Goal: Task Accomplishment & Management: Complete application form

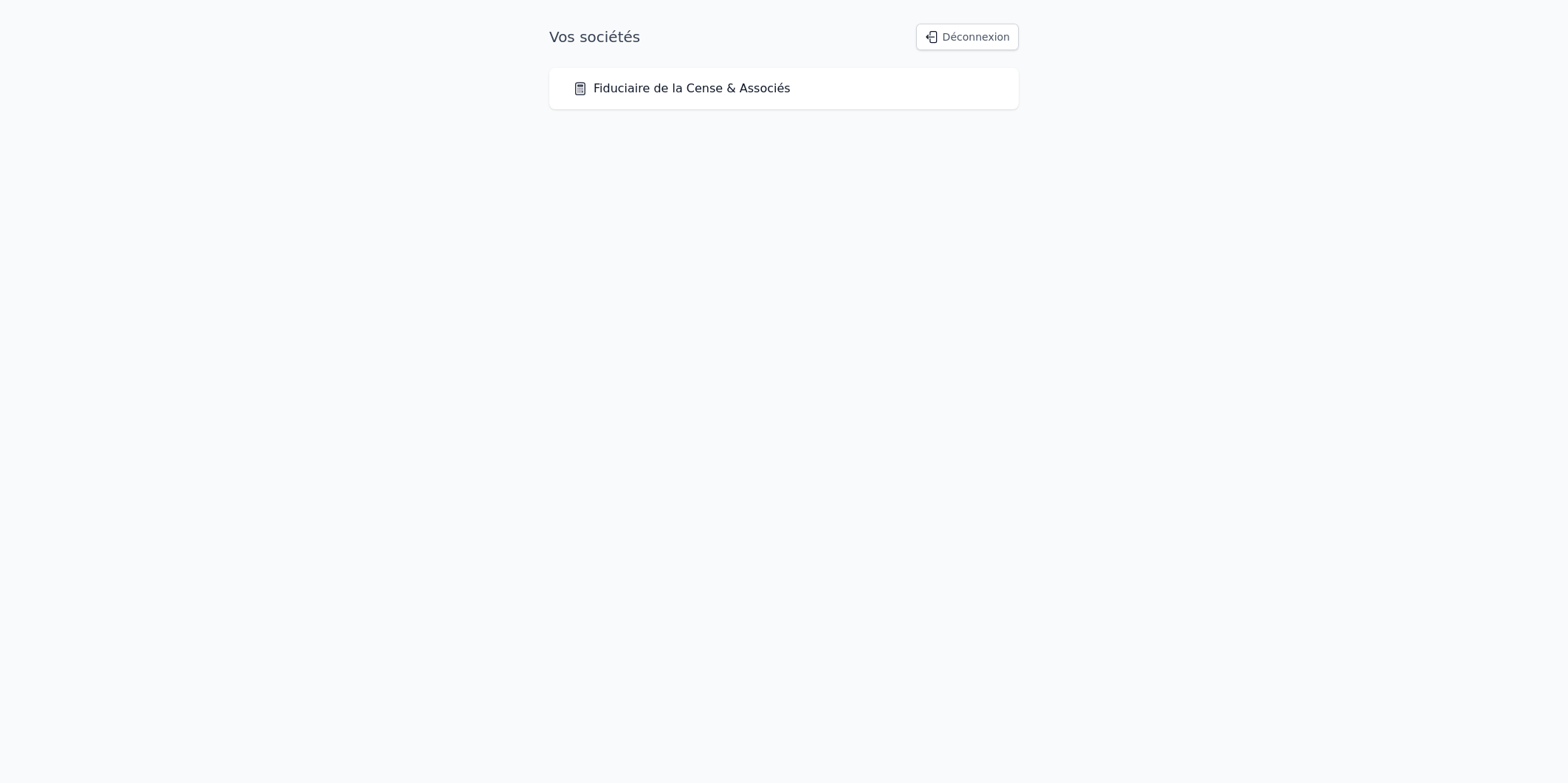
click at [657, 87] on link "Fiduciaire de la Cense & Associés" at bounding box center [681, 89] width 218 height 18
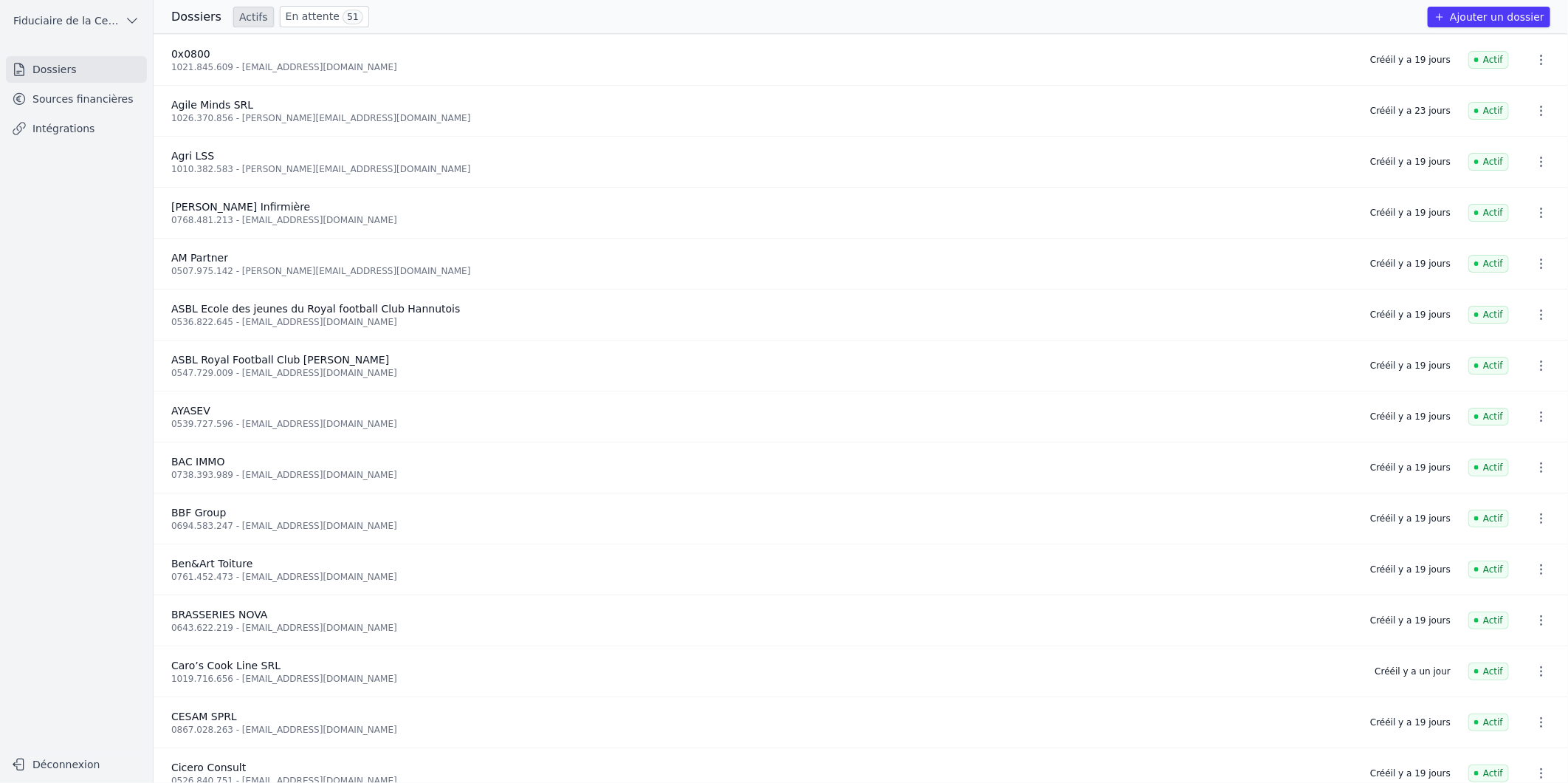
click at [310, 17] on link "En attente 51" at bounding box center [324, 17] width 90 height 22
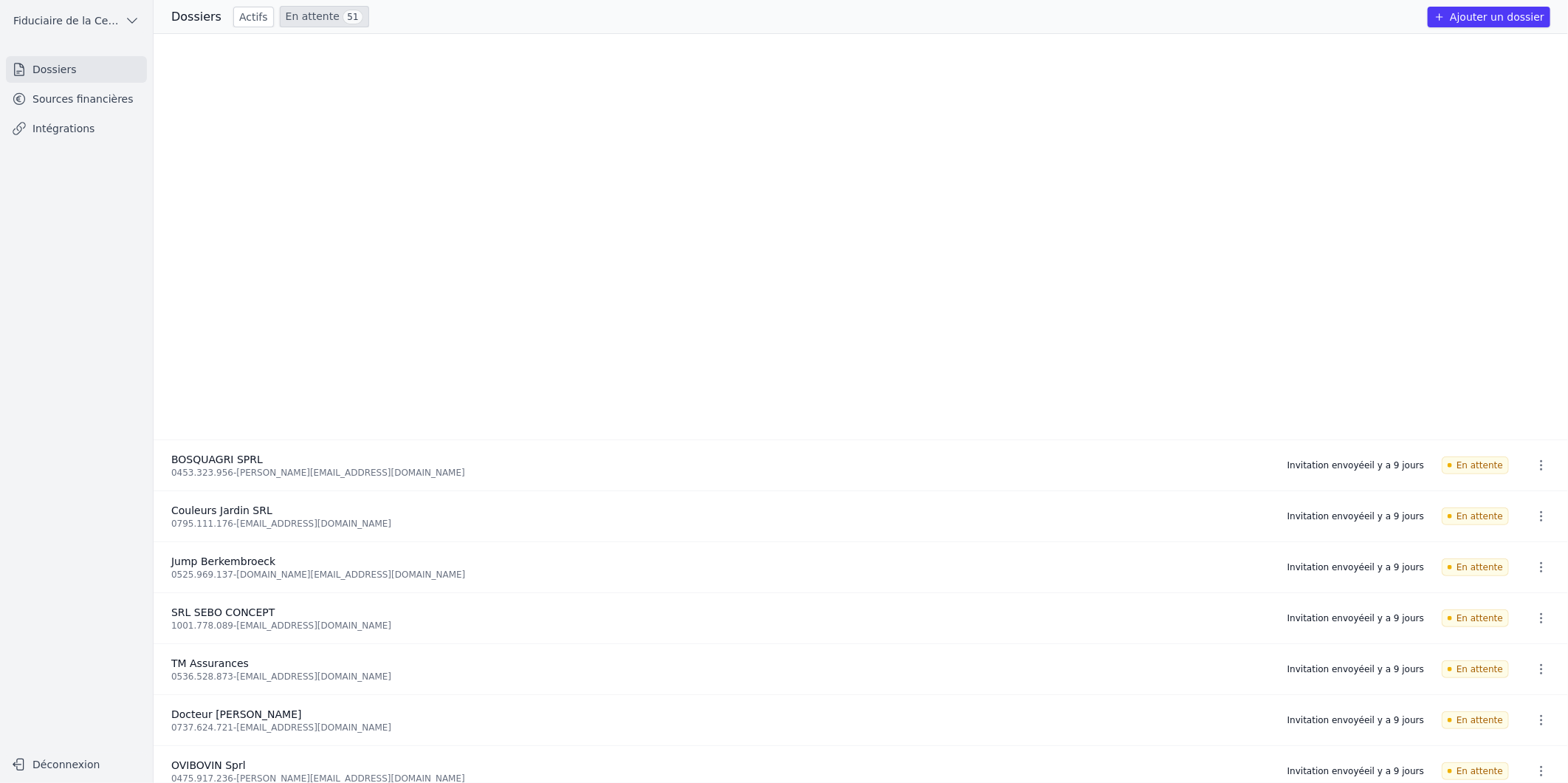
scroll to position [1367, 0]
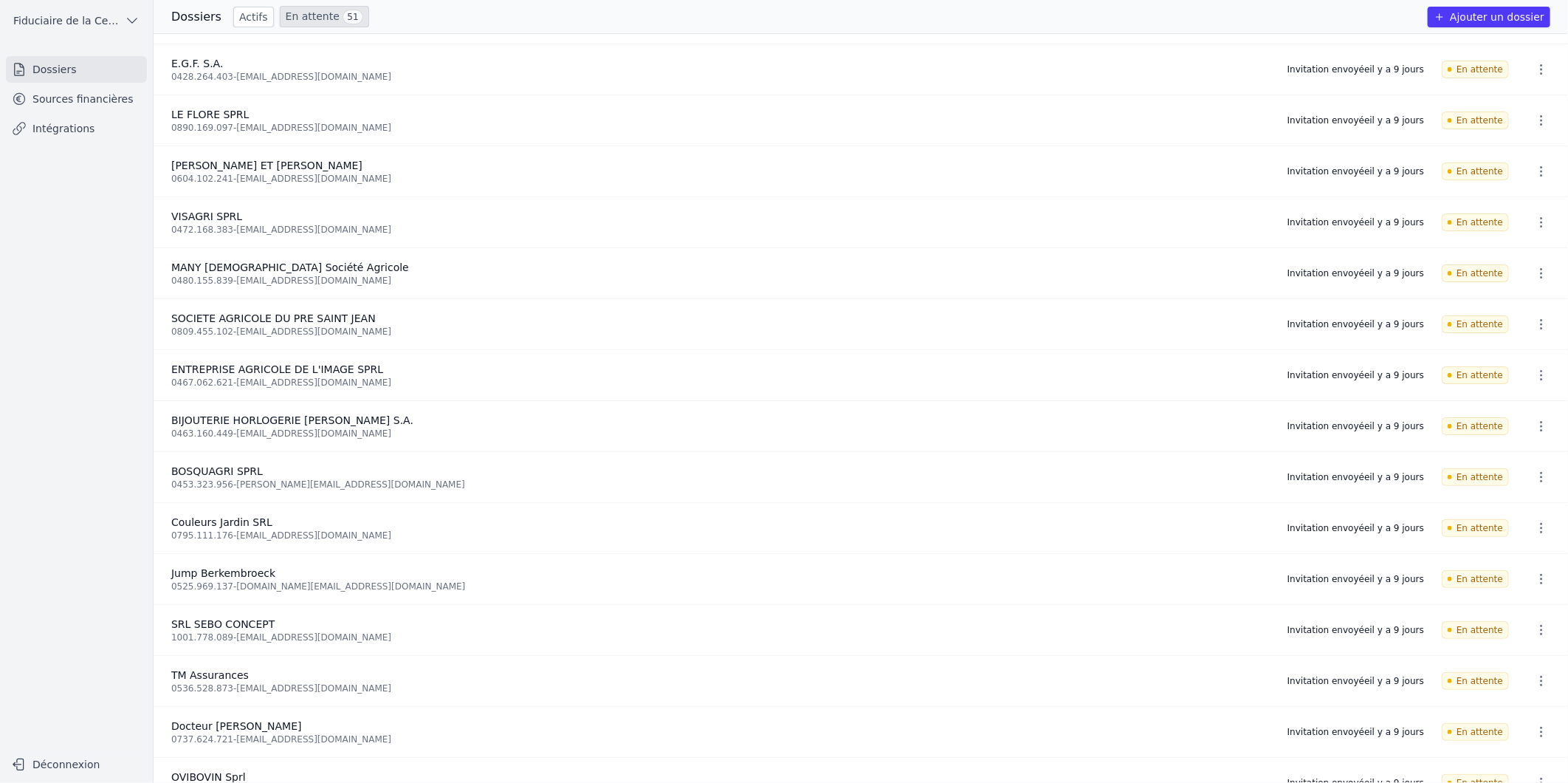
click at [1505, 15] on button "Ajouter un dossier" at bounding box center [1489, 17] width 122 height 21
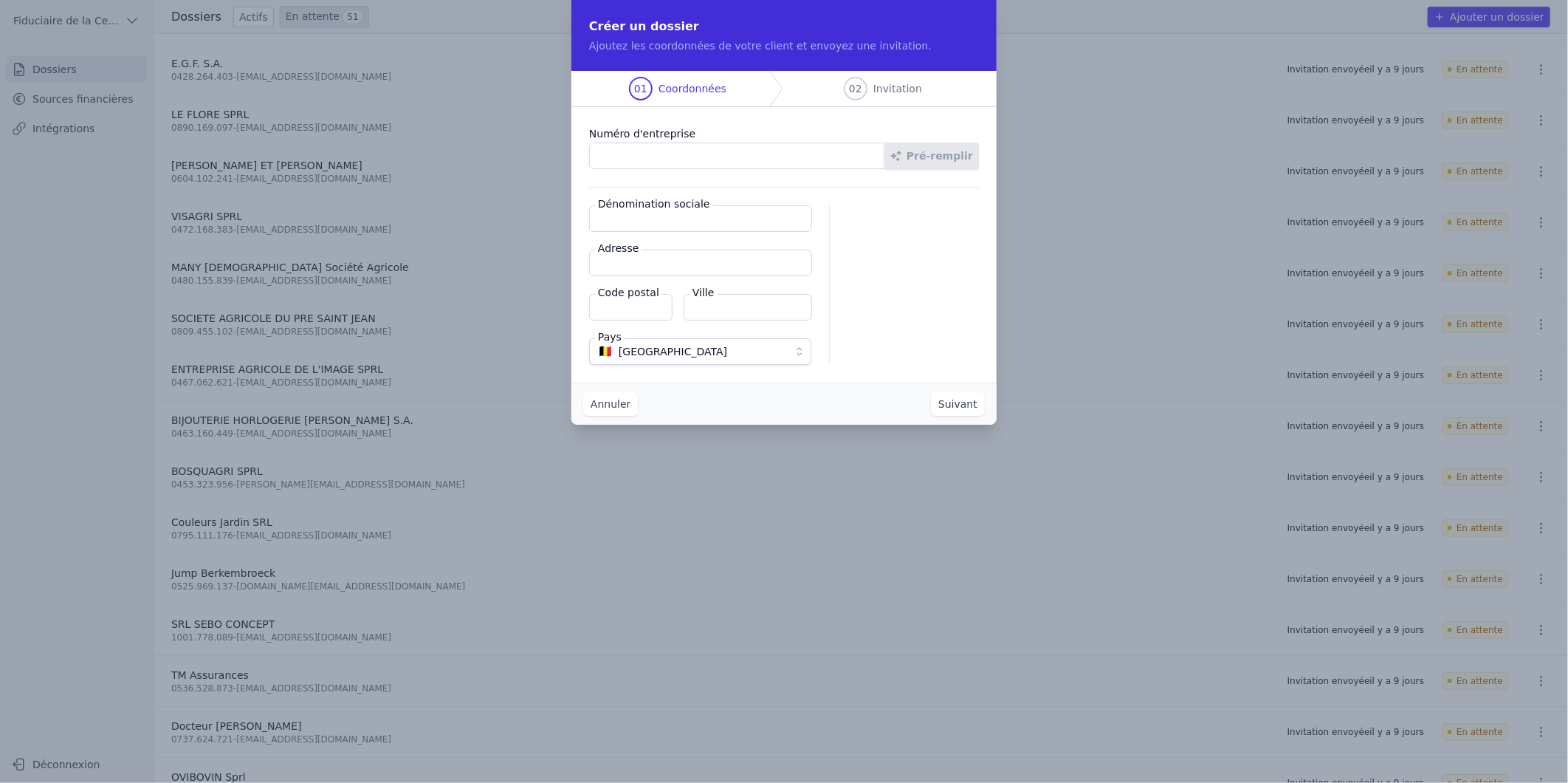
click at [712, 151] on input "Numéro d'entreprise" at bounding box center [737, 155] width 296 height 27
type input "0789.284.248"
click at [926, 151] on button "Pré-remplir" at bounding box center [932, 155] width 95 height 27
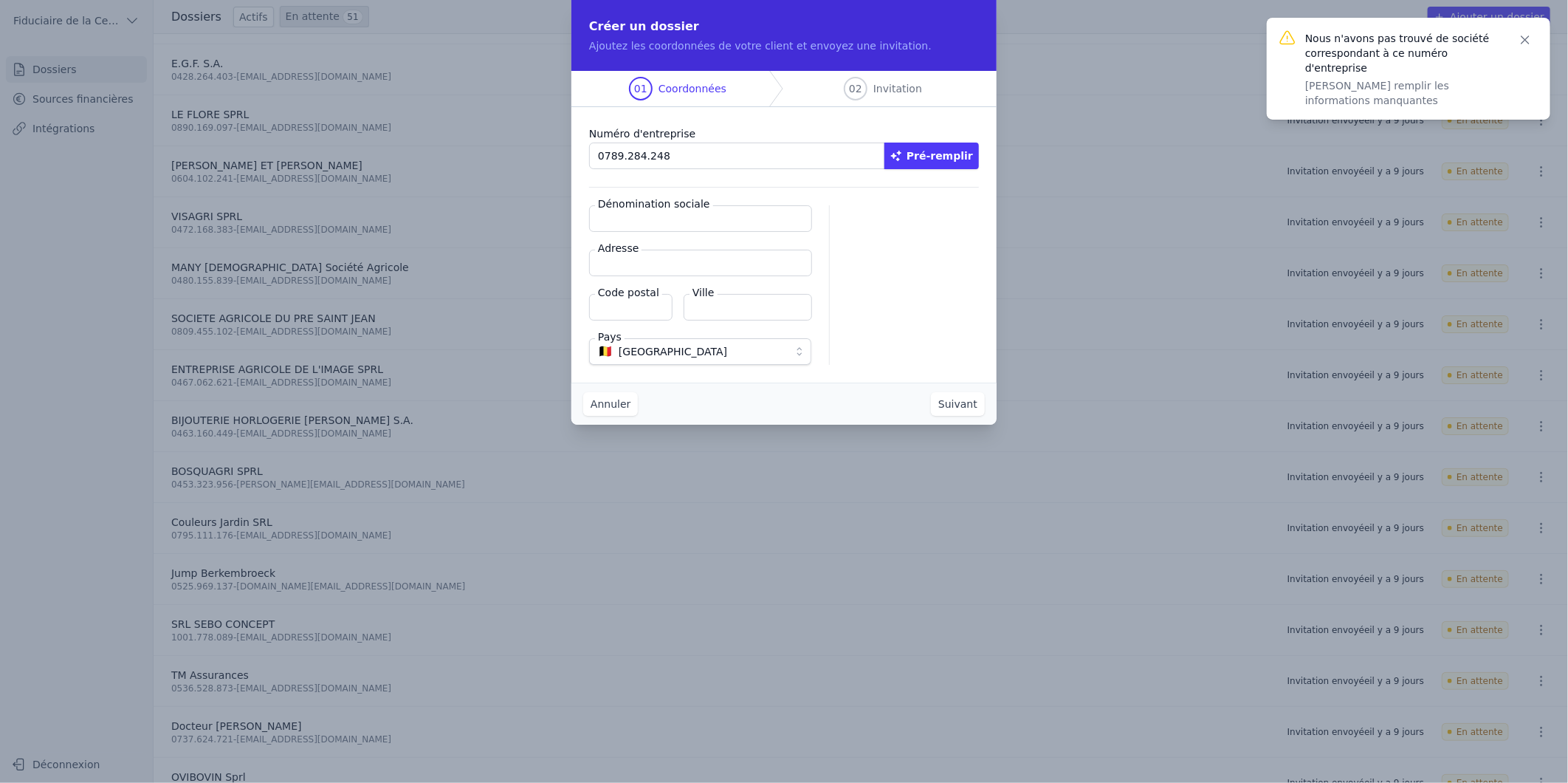
click at [941, 154] on button "Pré-remplir" at bounding box center [932, 155] width 95 height 27
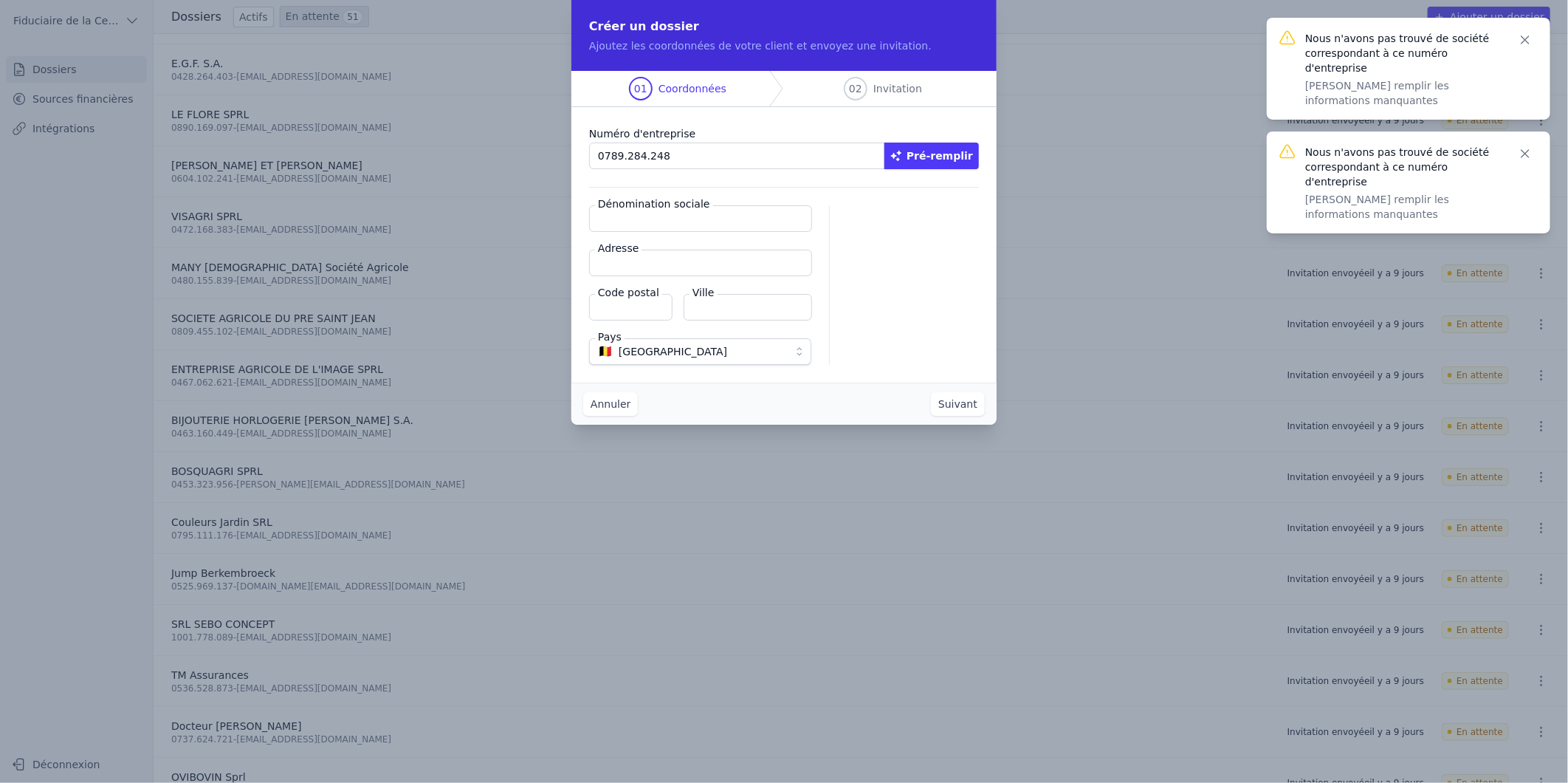
click at [705, 219] on input "Dénomination sociale" at bounding box center [700, 218] width 223 height 27
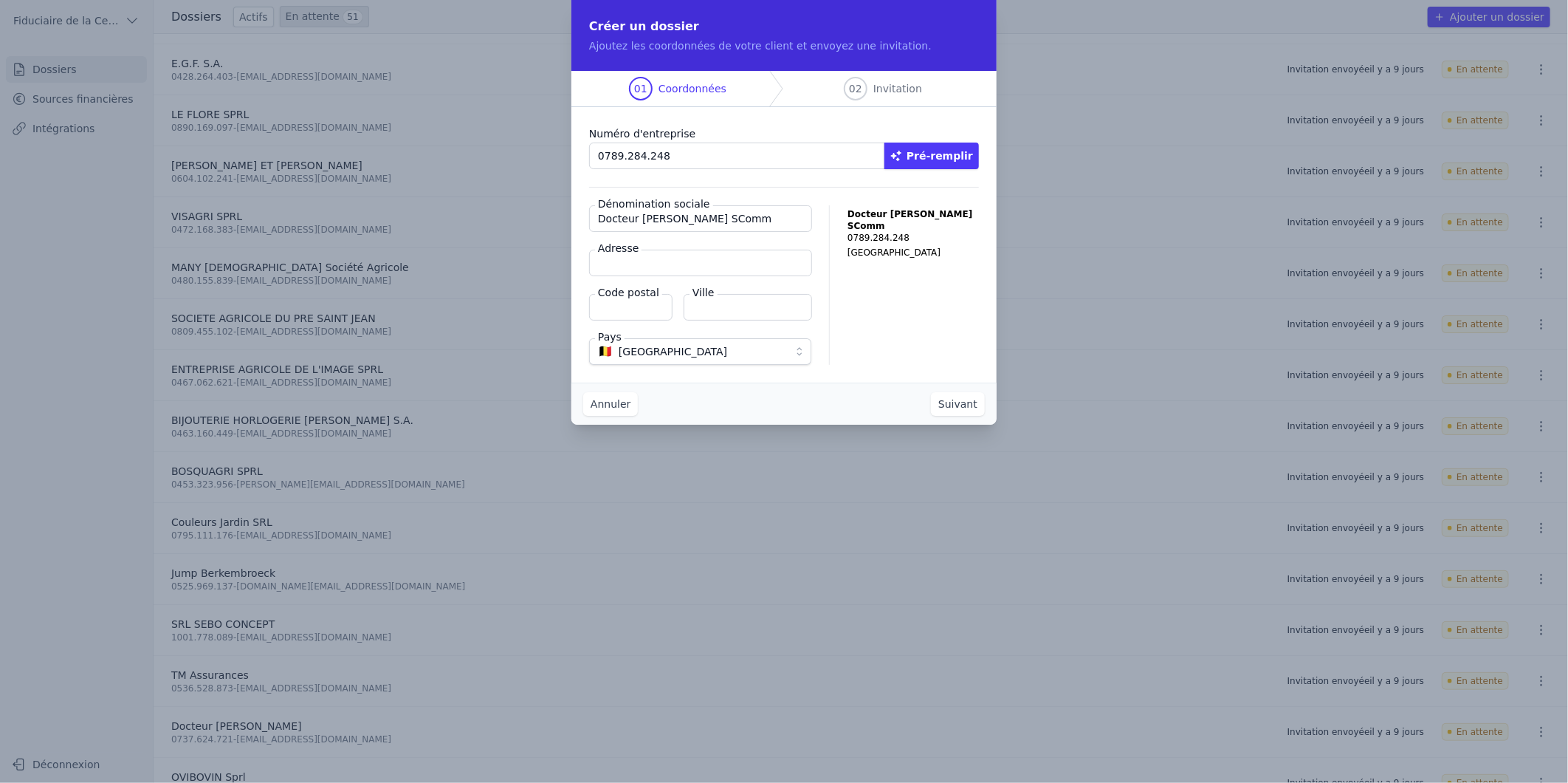
type input "Docteur [PERSON_NAME] SComm"
type input "rue Del Rodje-Cince, 53"
type input "4031"
type input "Angleur"
click at [956, 409] on button "Suivant" at bounding box center [958, 404] width 54 height 24
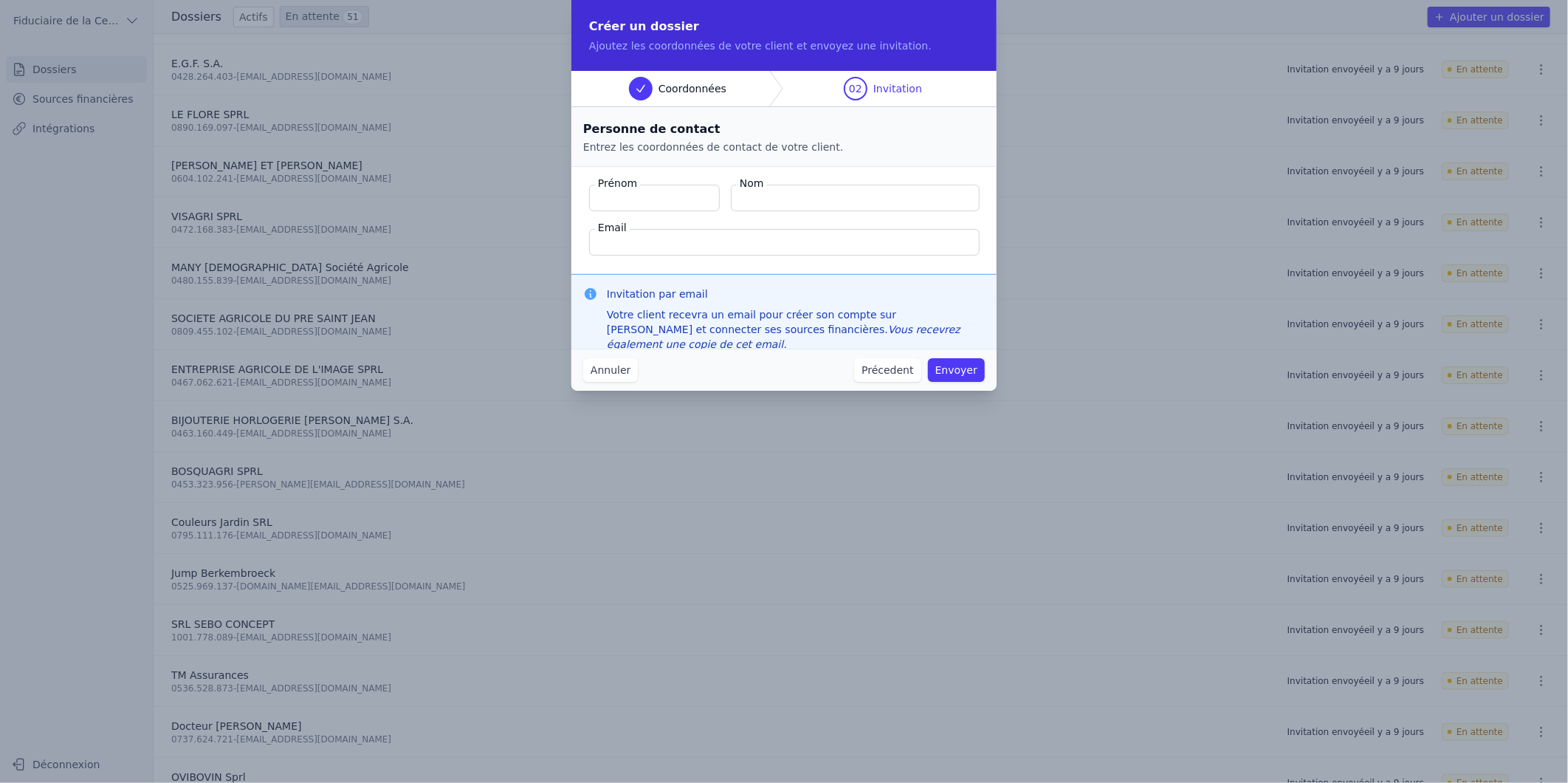
click at [663, 190] on input "Prénom" at bounding box center [654, 197] width 131 height 27
click at [677, 204] on input "[PERSON_NAME]" at bounding box center [654, 197] width 131 height 27
type input "[PERSON_NAME]"
type input "Reginster"
paste input "[EMAIL_ADDRESS][DOMAIN_NAME]"
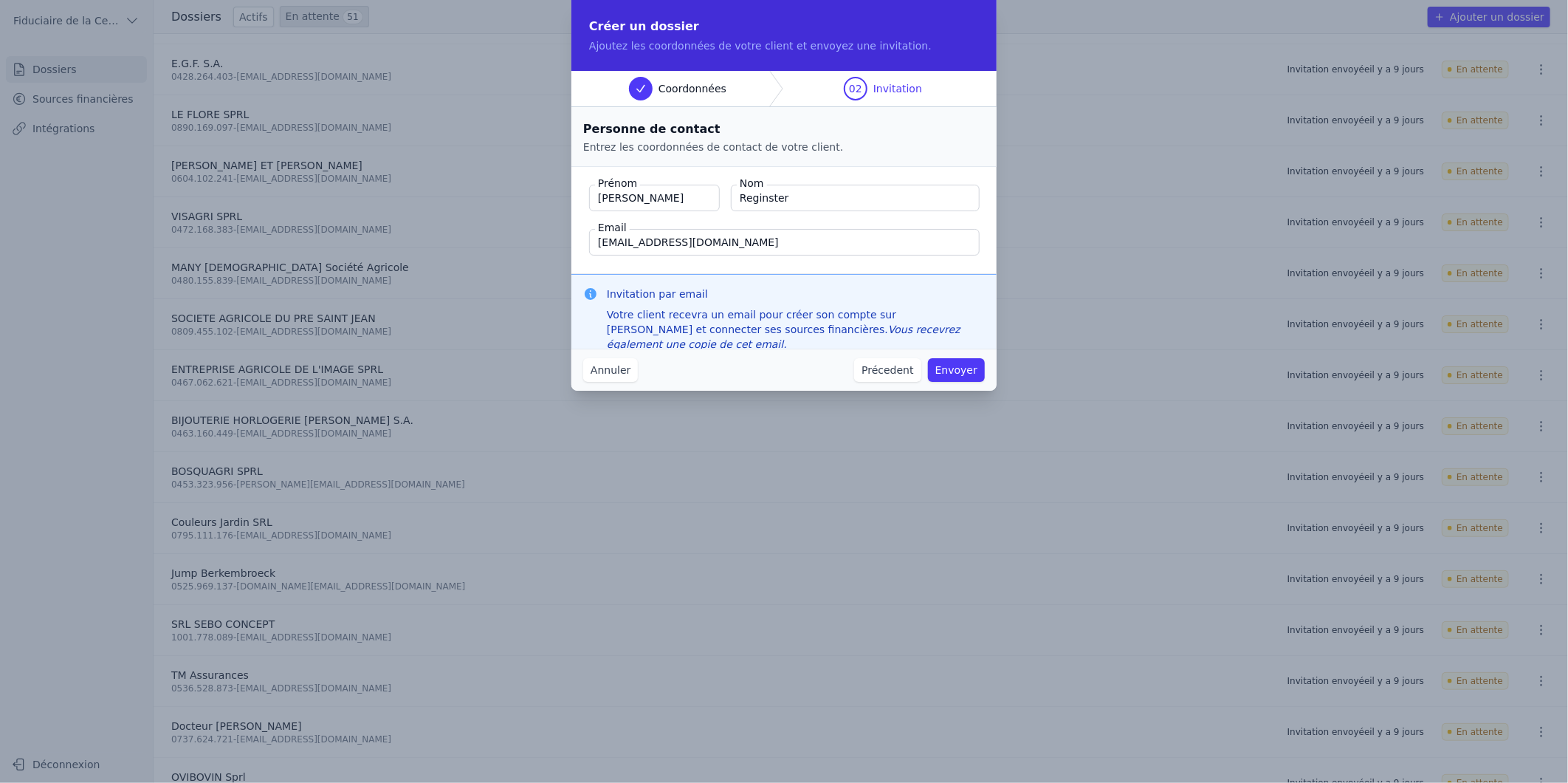
type input "[EMAIL_ADDRESS][DOMAIN_NAME]"
click at [962, 370] on button "Envoyer" at bounding box center [957, 370] width 57 height 24
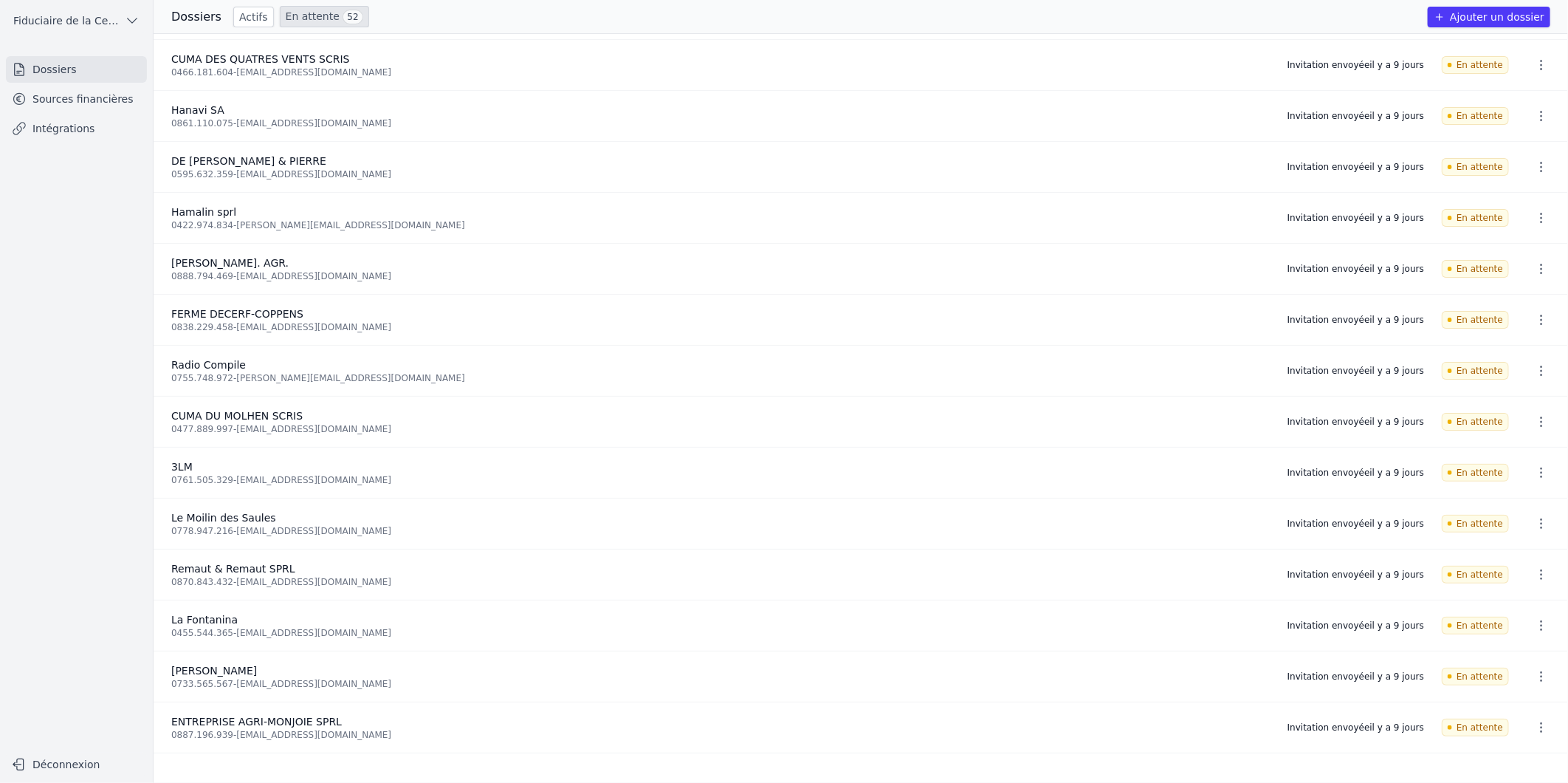
scroll to position [0, 0]
